Goal: Task Accomplishment & Management: Use online tool/utility

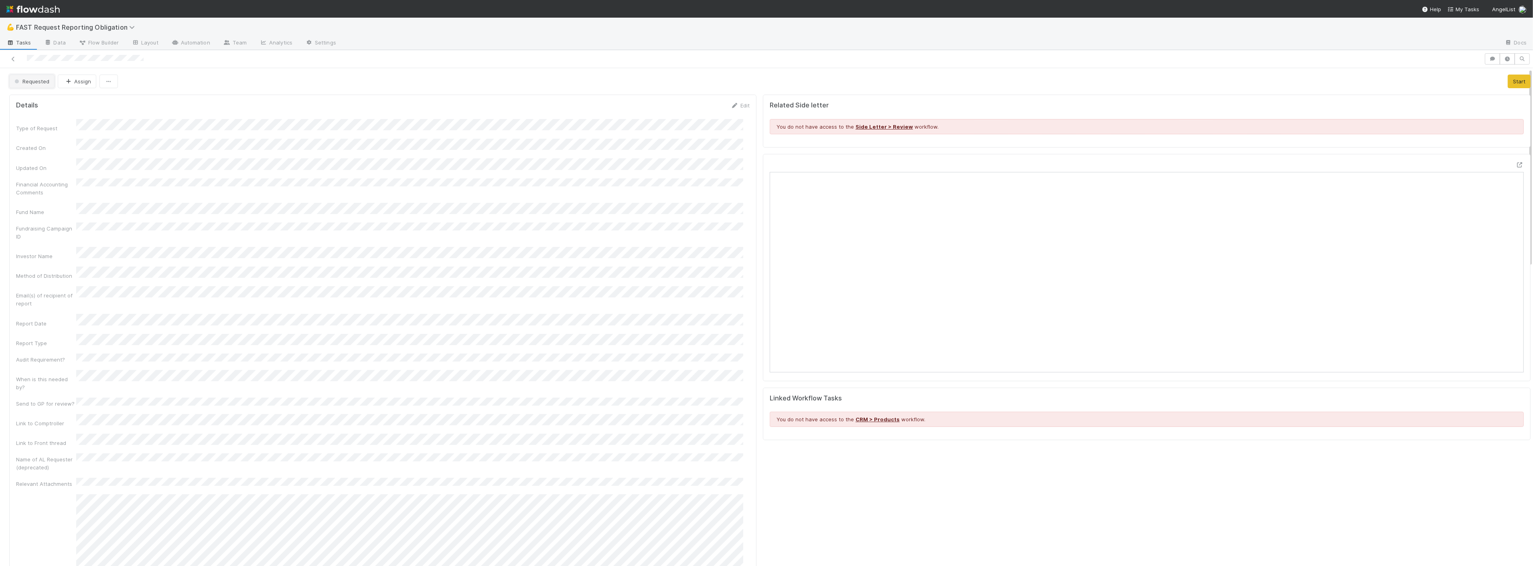
click at [41, 81] on span "Requested" at bounding box center [31, 81] width 36 height 6
click at [45, 117] on span "In Progress" at bounding box center [30, 116] width 38 height 6
click at [65, 83] on icon "button" at bounding box center [69, 81] width 8 height 5
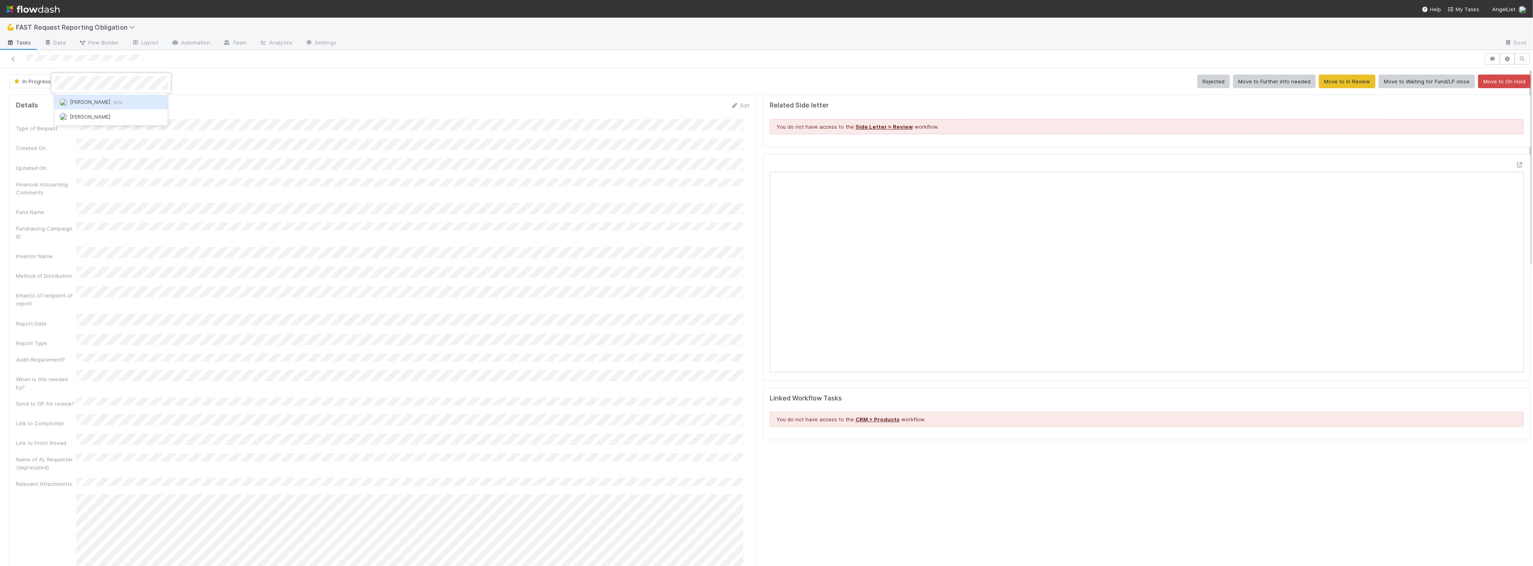
click at [85, 99] on span "Zach Byers you" at bounding box center [96, 102] width 53 height 6
click at [484, 190] on div "Type of Request Created On Updated On Financial Accounting Comments Fund Name F…" at bounding box center [382, 493] width 733 height 749
click at [1515, 163] on icon at bounding box center [1519, 164] width 8 height 5
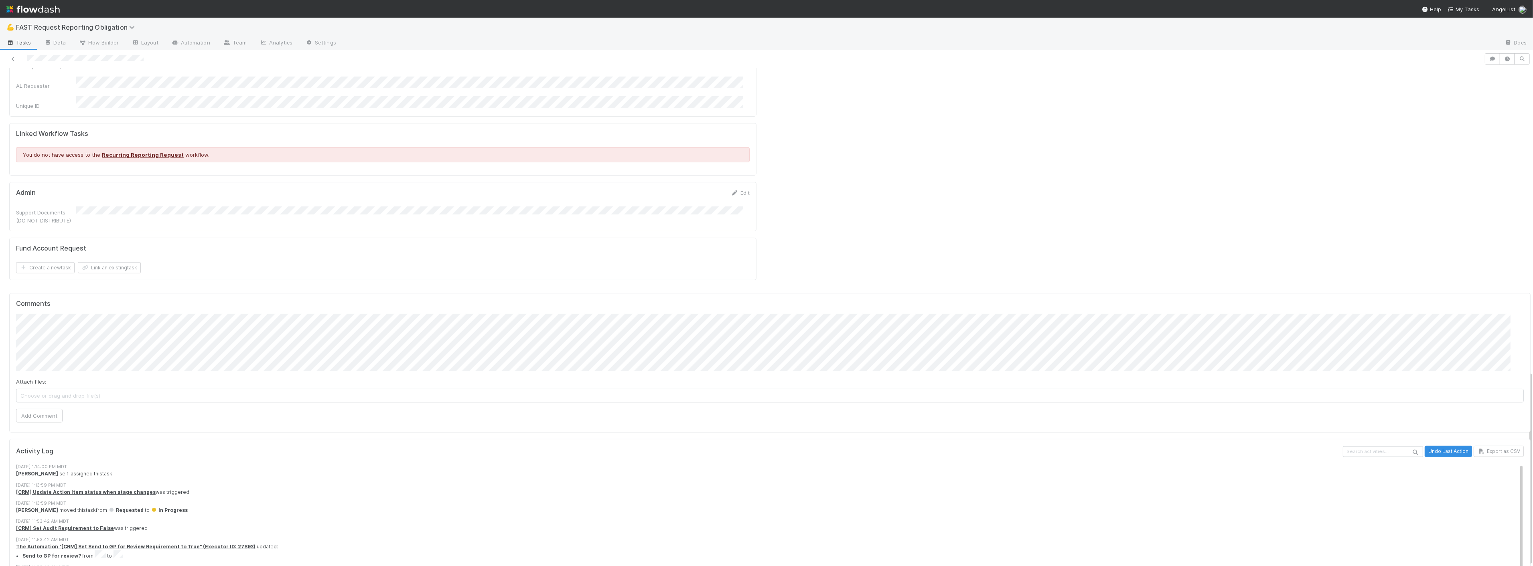
scroll to position [775, 0]
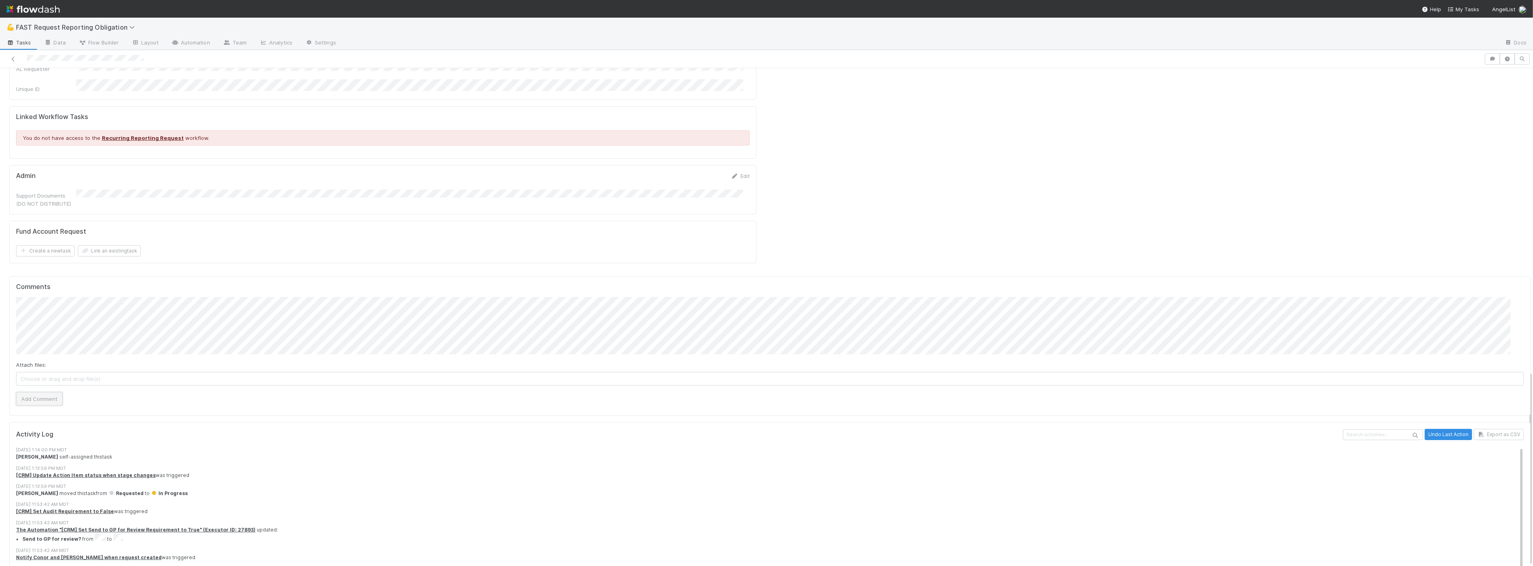
click at [50, 392] on button "Add Comment" at bounding box center [39, 399] width 47 height 14
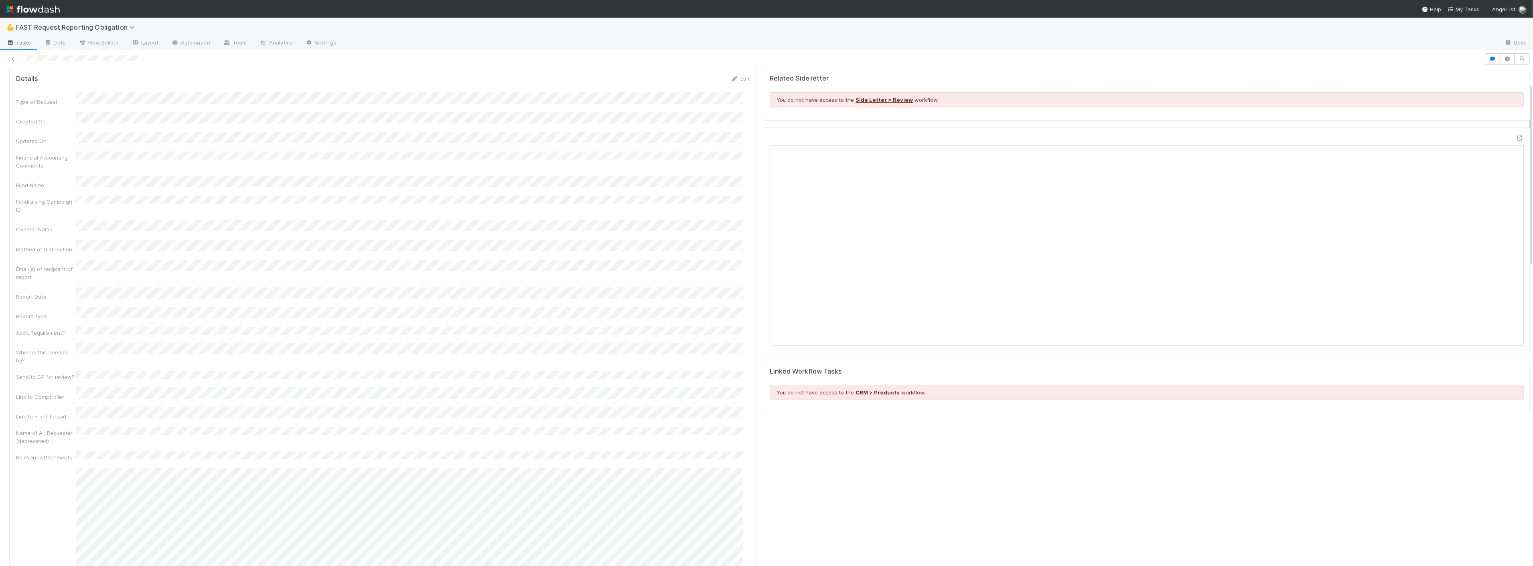
scroll to position [0, 0]
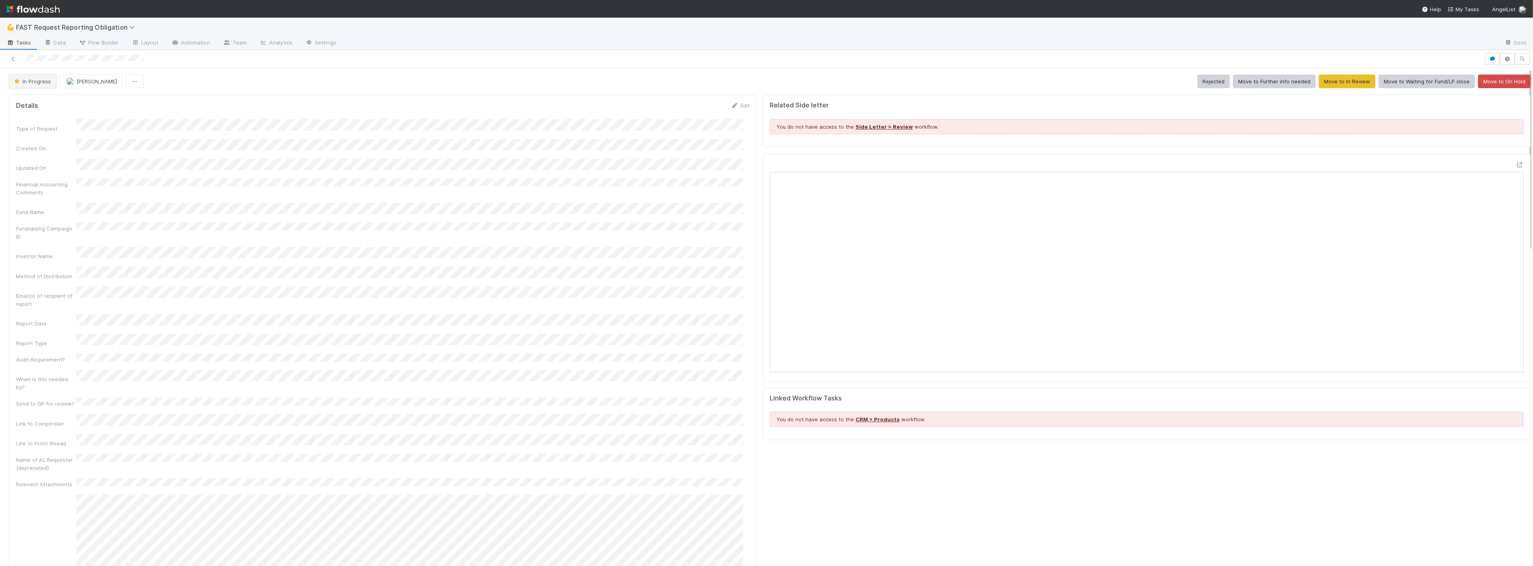
click at [44, 83] on span "In Progress" at bounding box center [32, 81] width 38 height 6
click at [34, 201] on span "Approved" at bounding box center [28, 203] width 34 height 6
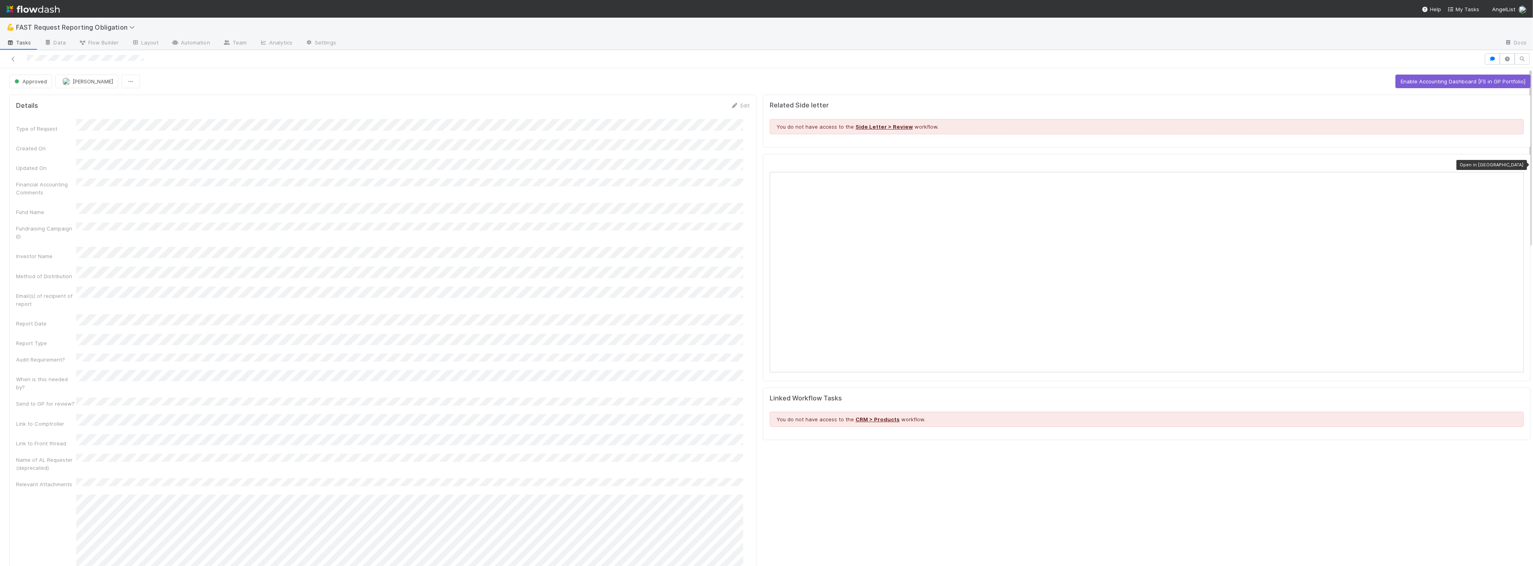
click at [1515, 163] on icon at bounding box center [1519, 164] width 8 height 5
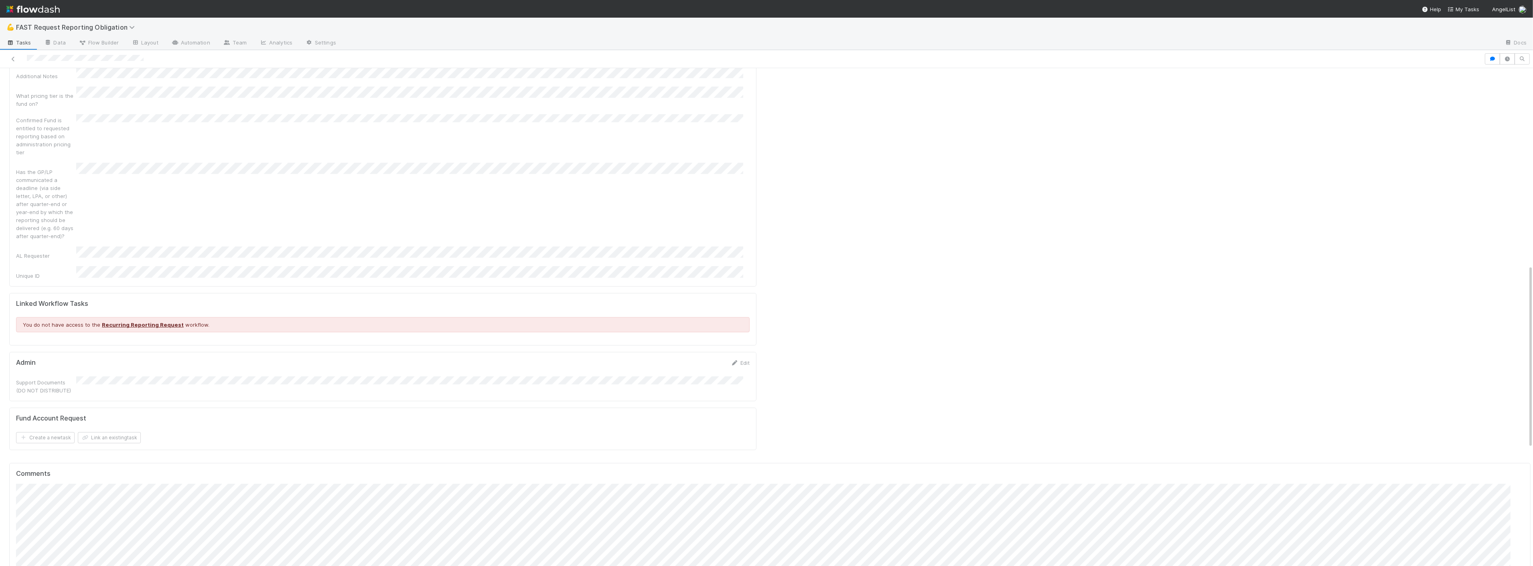
scroll to position [713, 0]
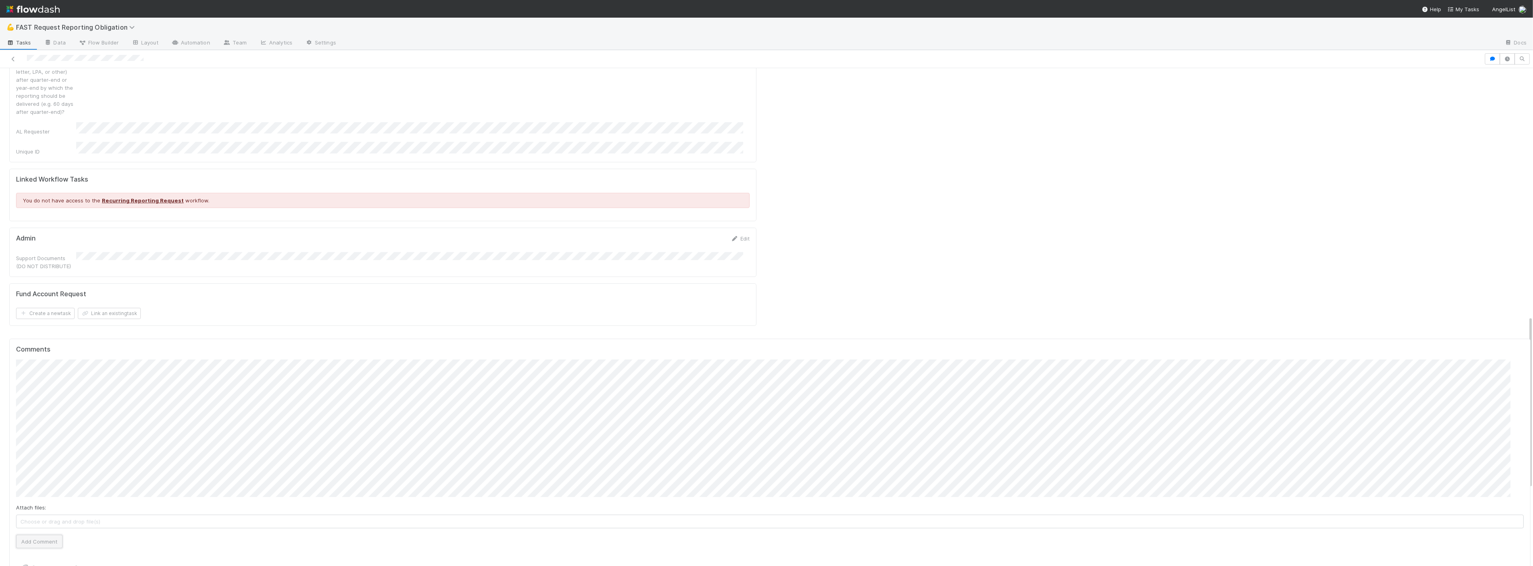
click at [34, 535] on button "Add Comment" at bounding box center [39, 542] width 47 height 14
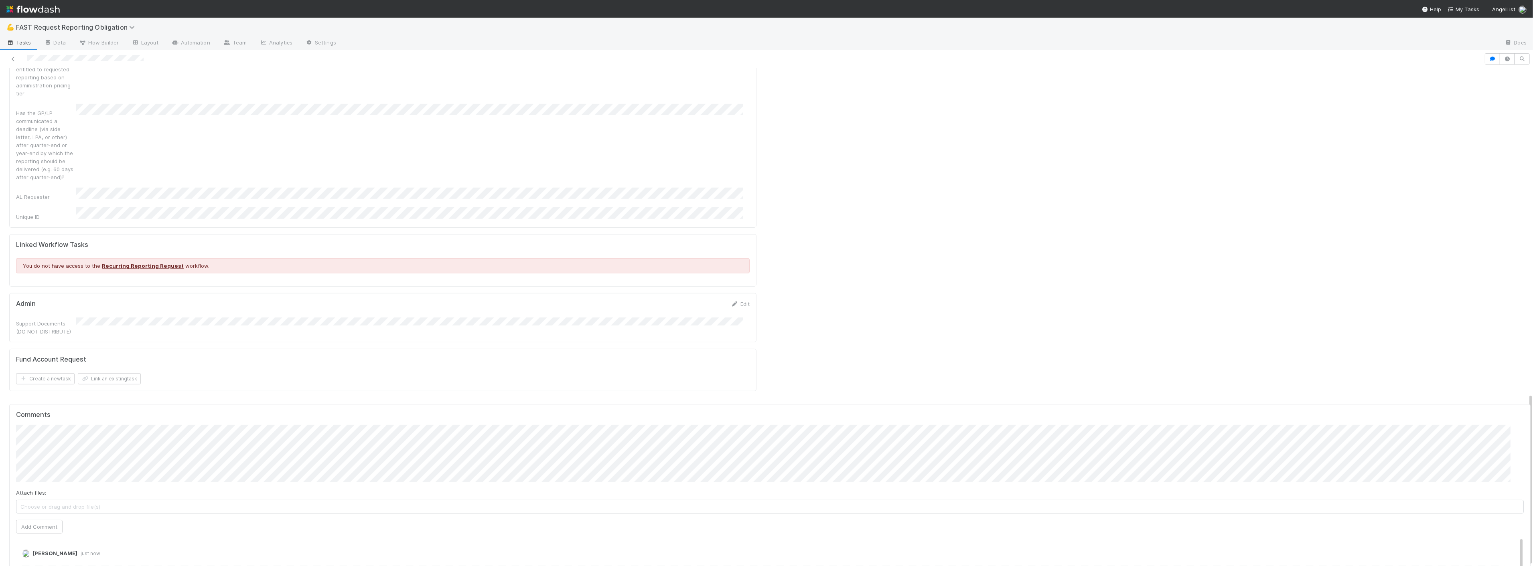
scroll to position [0, 0]
